Goal: Task Accomplishment & Management: Use online tool/utility

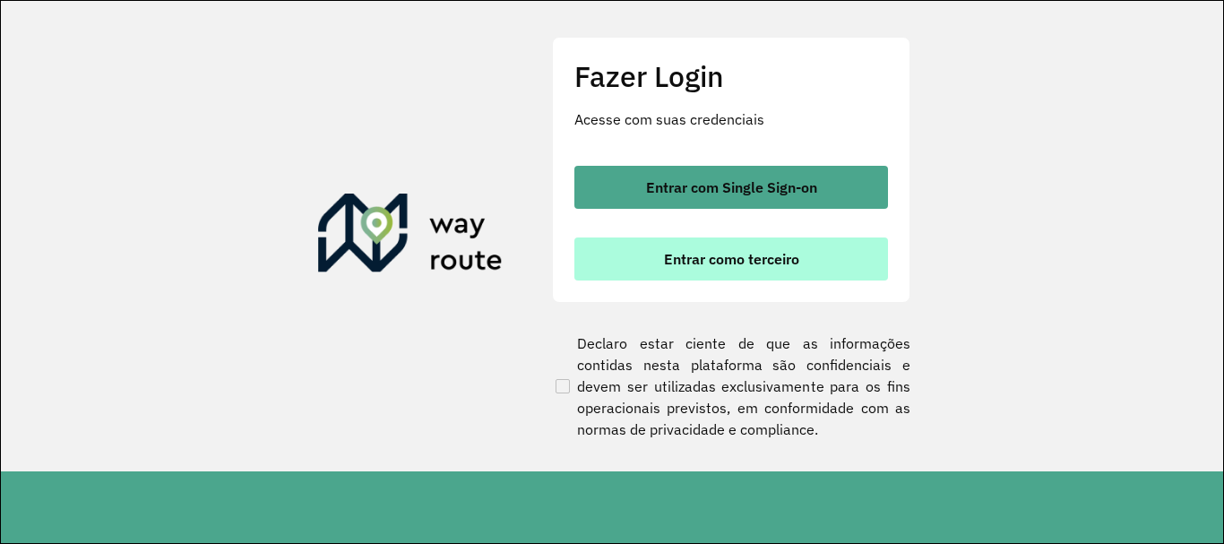
click at [815, 267] on button "Entrar como terceiro" at bounding box center [732, 259] width 314 height 43
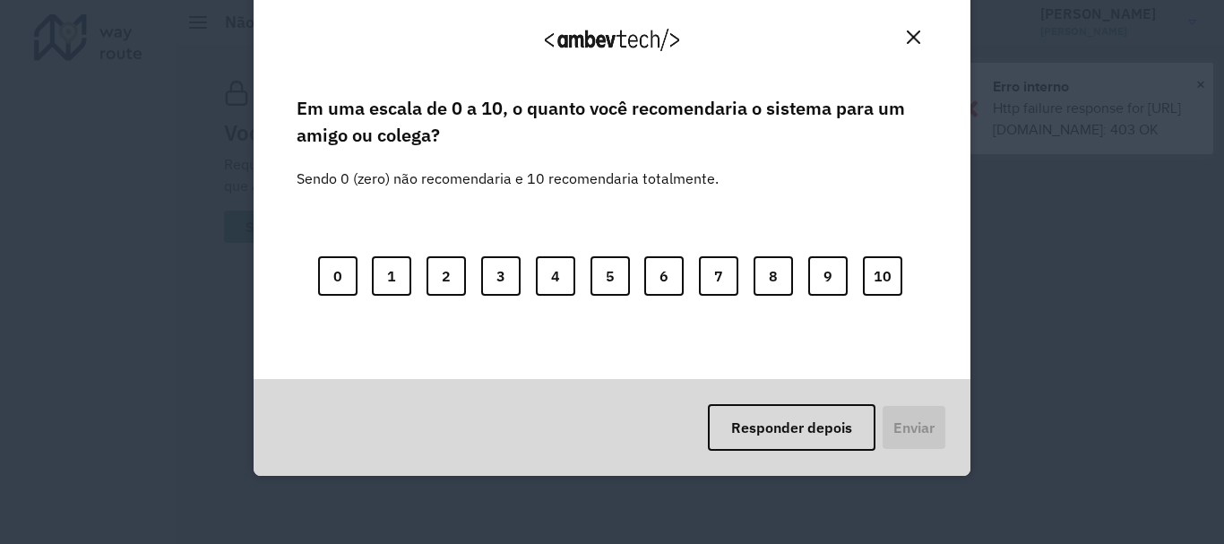
click at [618, 348] on body "Aguarde... Pop-up bloqueado! Seu navegador bloqueou automáticamente a abertura …" at bounding box center [612, 272] width 1224 height 544
click at [912, 39] on img "Close" at bounding box center [913, 36] width 13 height 13
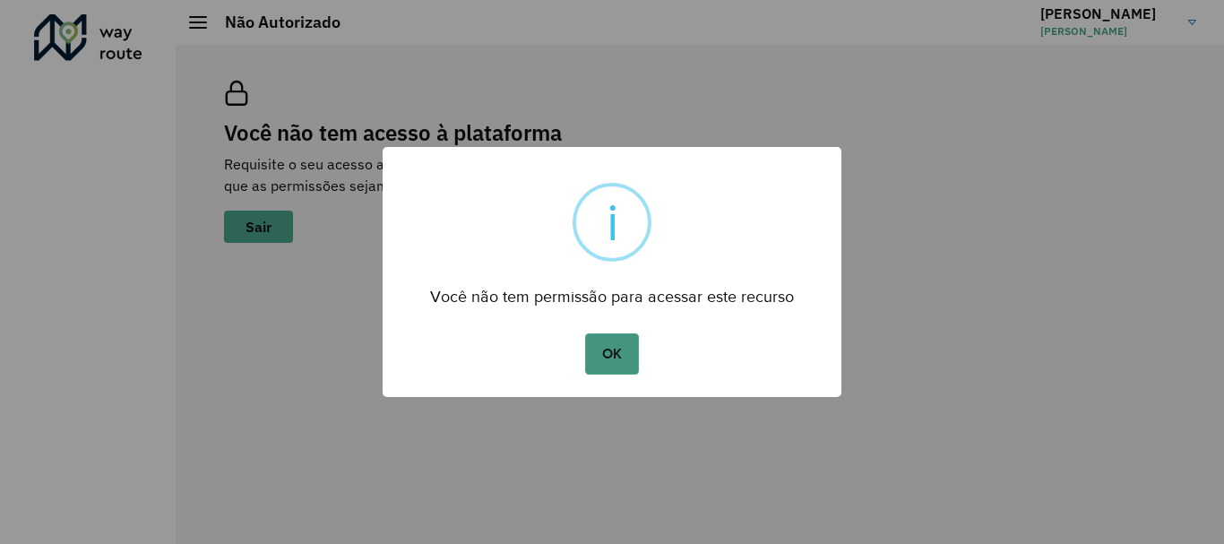
click at [601, 353] on button "OK" at bounding box center [611, 353] width 53 height 41
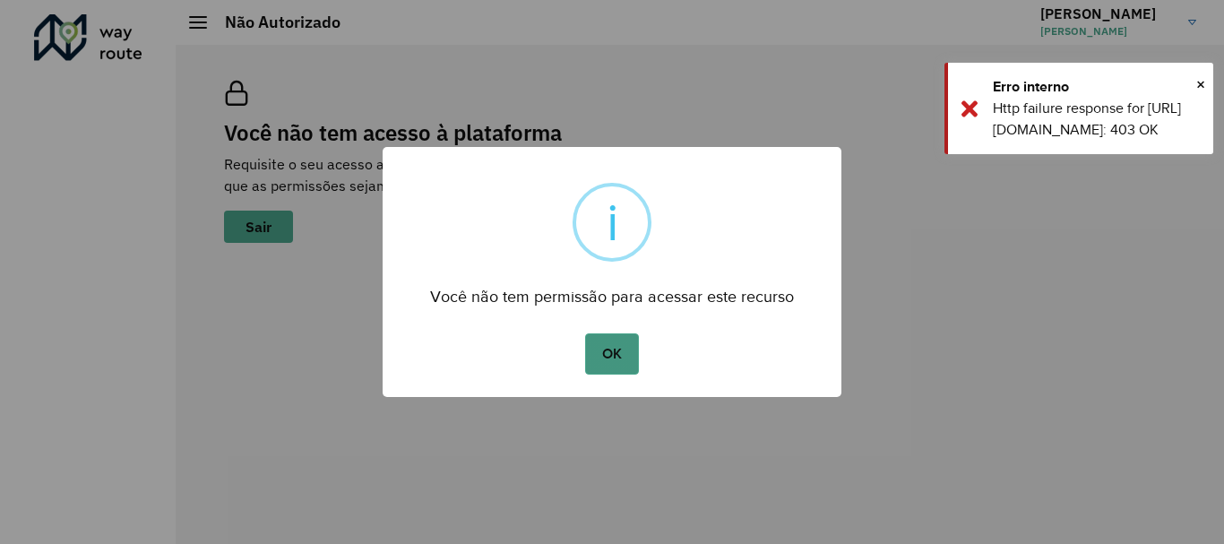
click at [609, 348] on button "OK" at bounding box center [611, 353] width 53 height 41
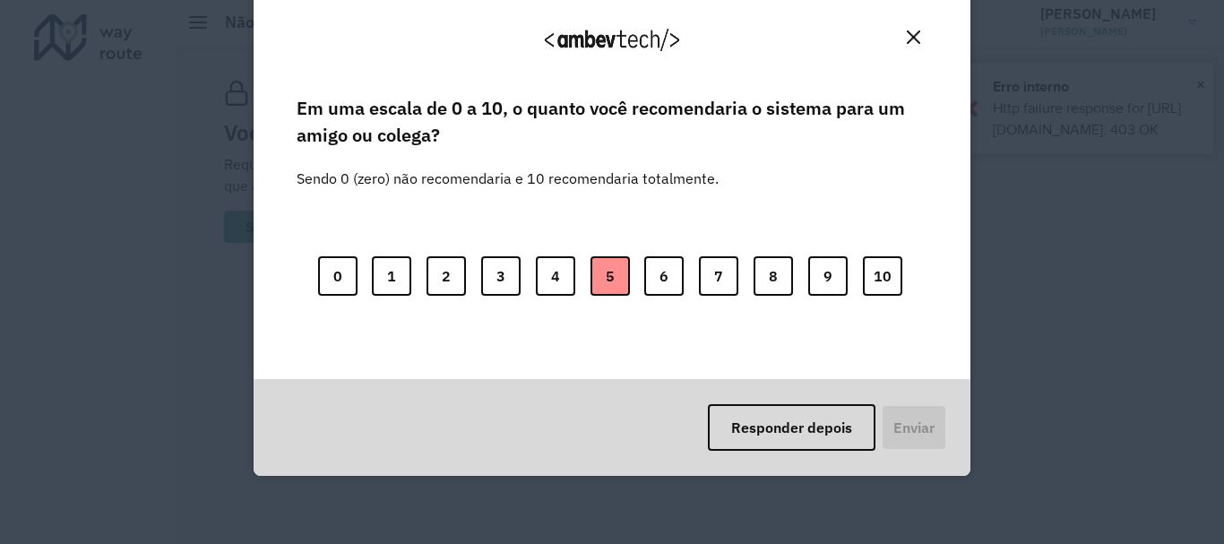
click at [621, 285] on button "5" at bounding box center [610, 275] width 39 height 39
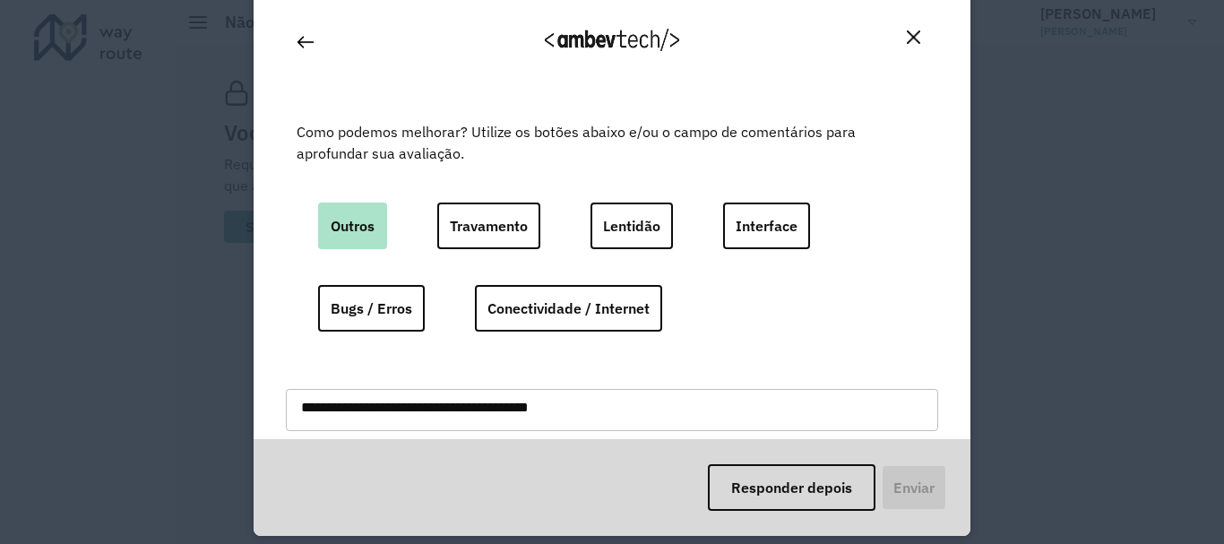
click at [359, 215] on button "Outros" at bounding box center [352, 226] width 69 height 47
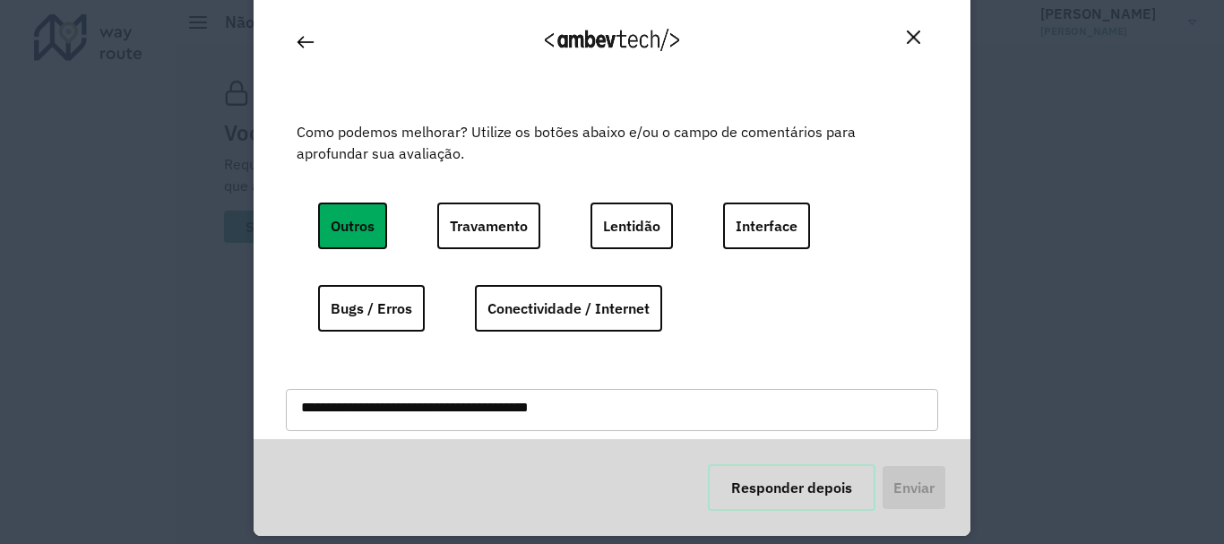
click at [817, 492] on button "Responder depois" at bounding box center [792, 487] width 168 height 47
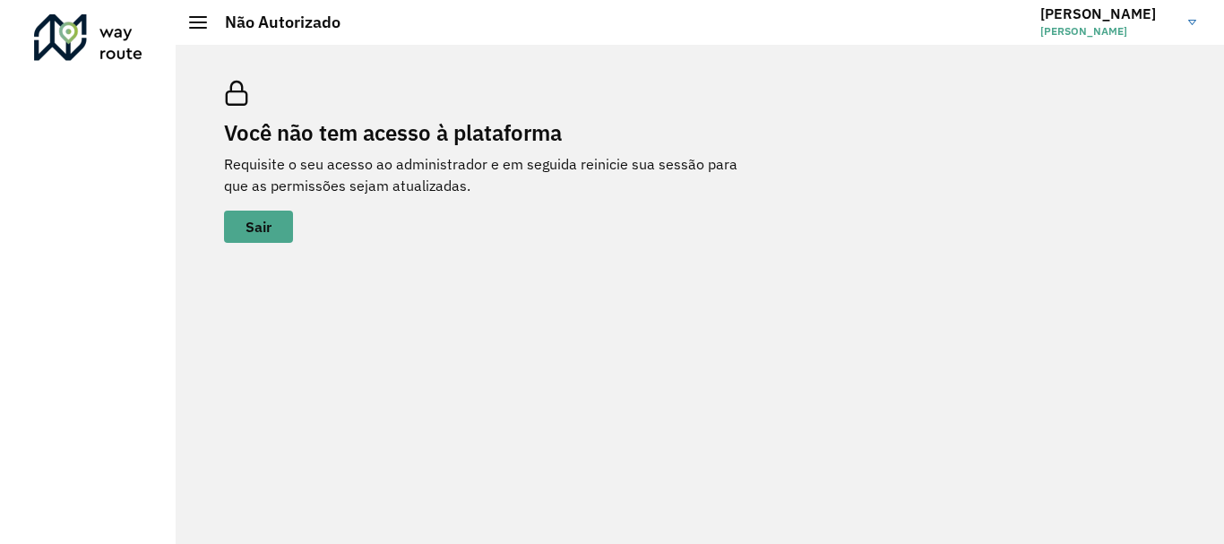
click at [212, 19] on h2 "Não Autorizado" at bounding box center [274, 23] width 134 height 20
click at [202, 13] on div "Não Autorizado" at bounding box center [264, 23] width 151 height 20
click at [1084, 30] on span "Mikael Figueira Barbosa" at bounding box center [1108, 31] width 134 height 16
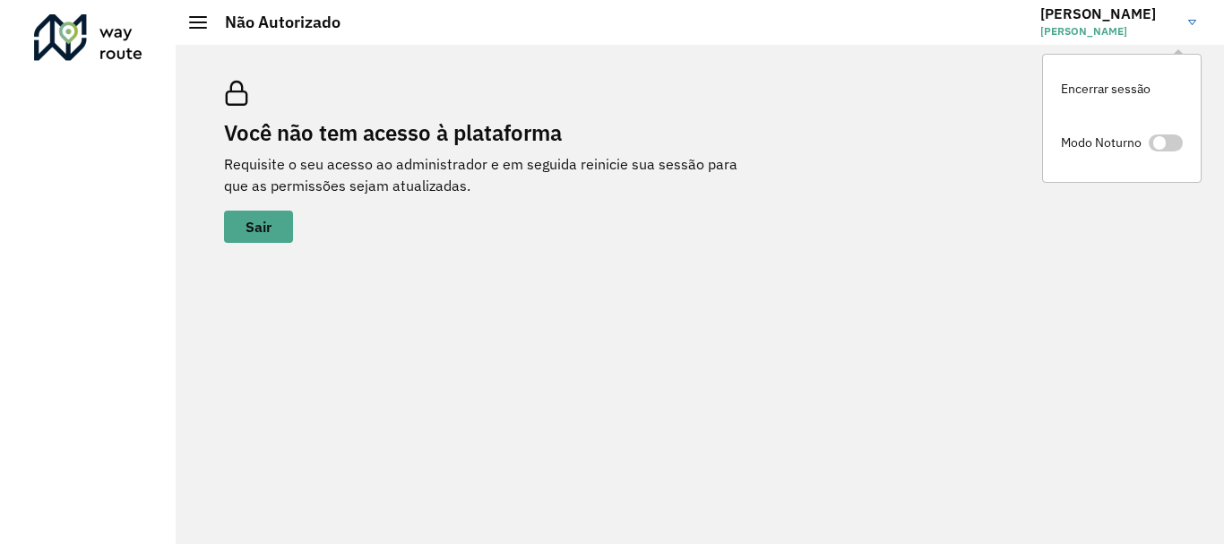
click at [992, 132] on div "Você não tem acesso à plataforma Requisite o seu acesso ao administrador e em s…" at bounding box center [700, 161] width 995 height 205
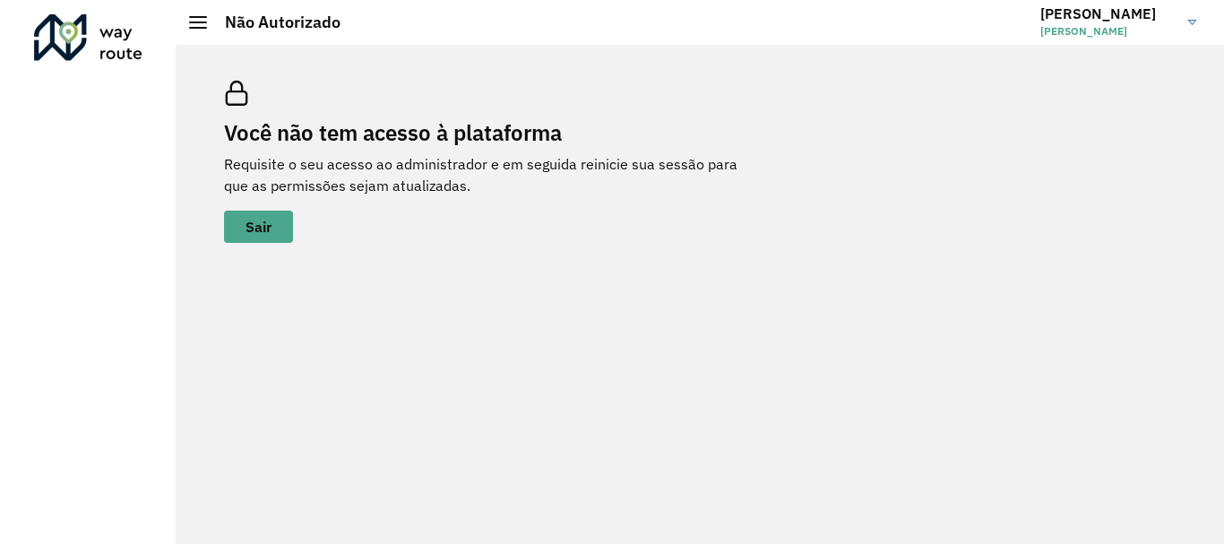
click at [203, 16] on span at bounding box center [198, 17] width 18 height 2
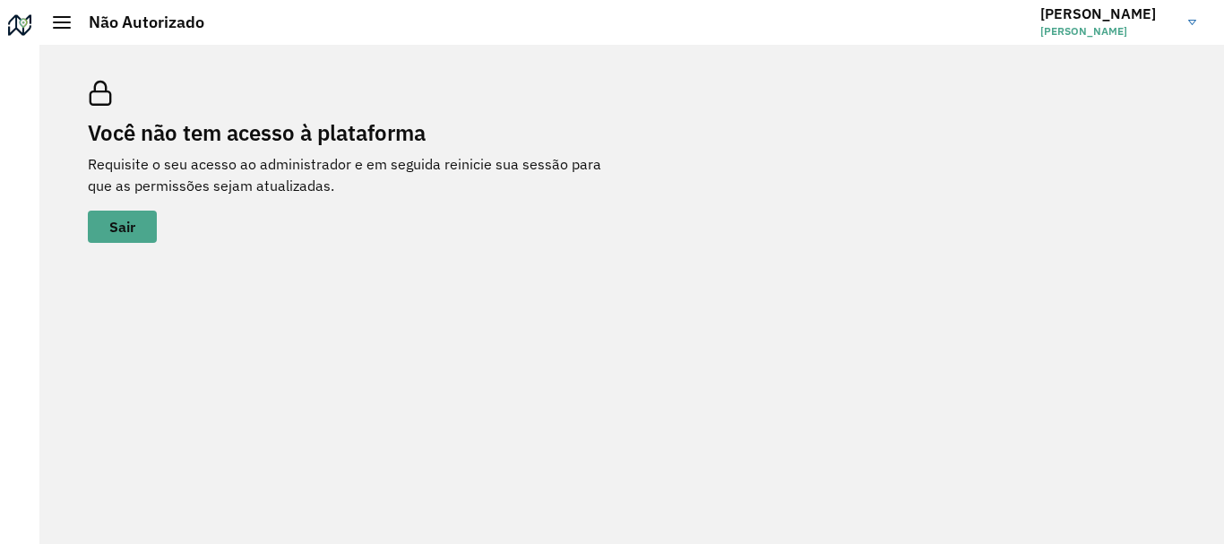
click at [62, 28] on span at bounding box center [62, 28] width 18 height 2
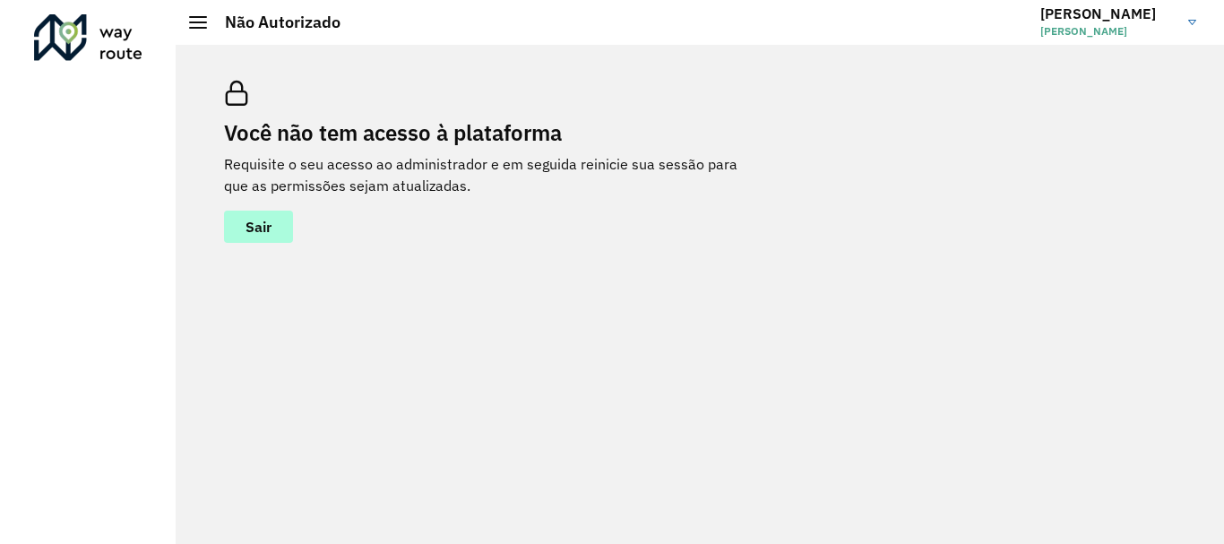
click at [238, 223] on button "Sair" at bounding box center [258, 227] width 69 height 32
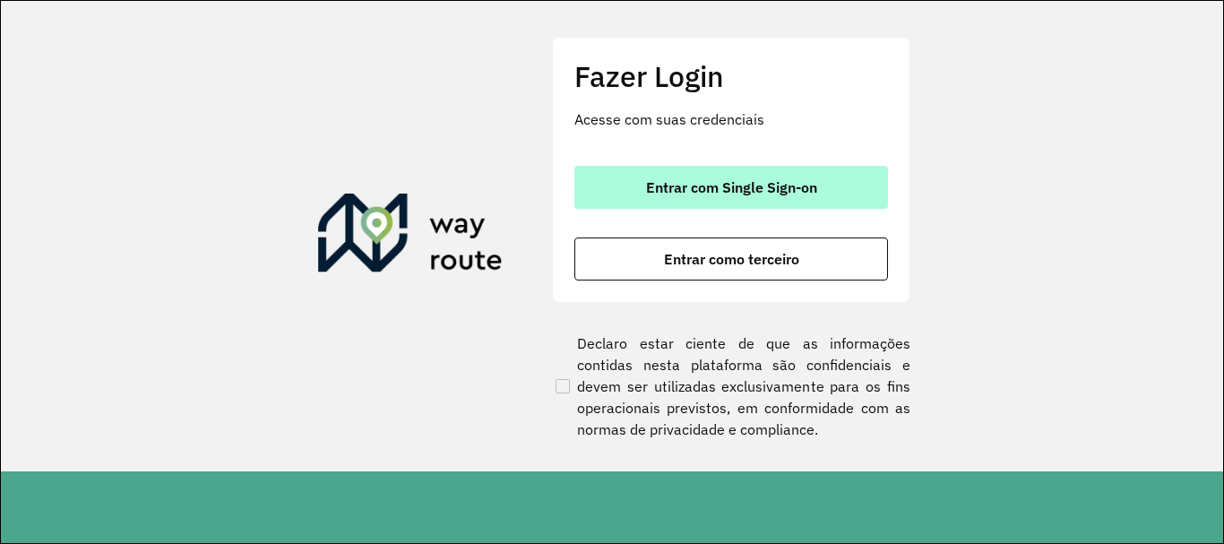
click at [722, 192] on span "Entrar com Single Sign-on" at bounding box center [731, 187] width 171 height 14
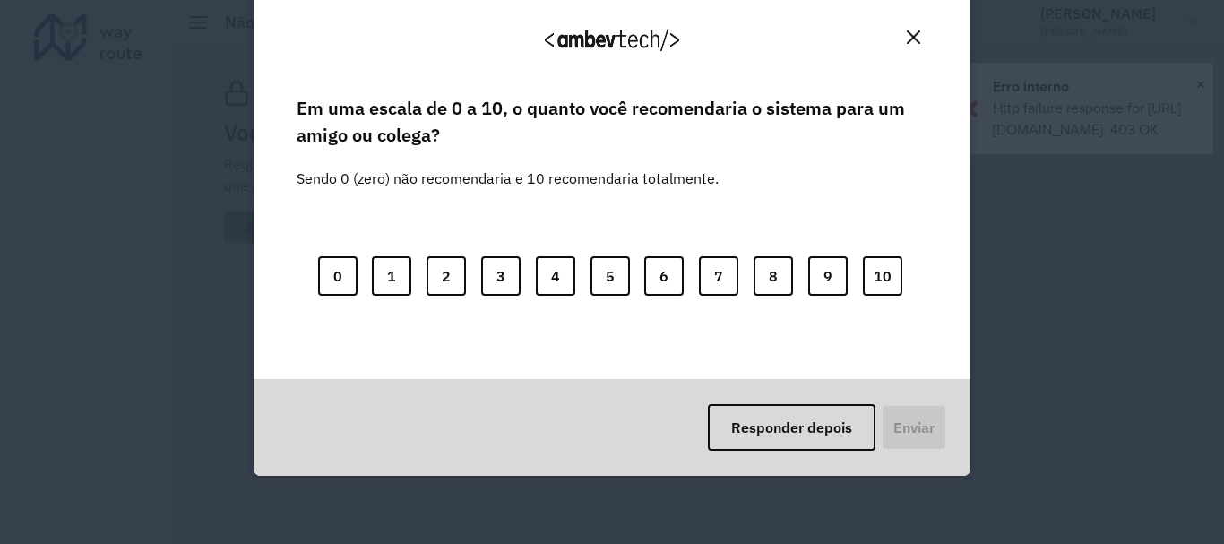
click at [594, 350] on body "Aguarde... Pop-up bloqueado! Seu navegador bloqueou automáticamente a abertura …" at bounding box center [612, 272] width 1224 height 544
click at [907, 40] on img "Close" at bounding box center [913, 36] width 13 height 13
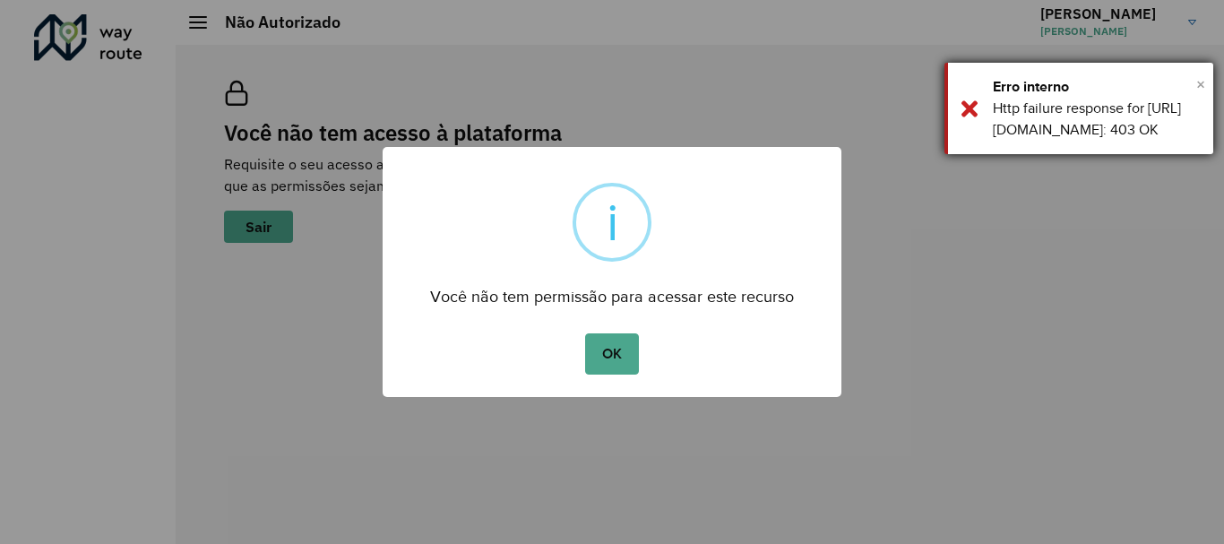
click at [1198, 80] on span "×" at bounding box center [1201, 84] width 9 height 27
